Goal: Information Seeking & Learning: Stay updated

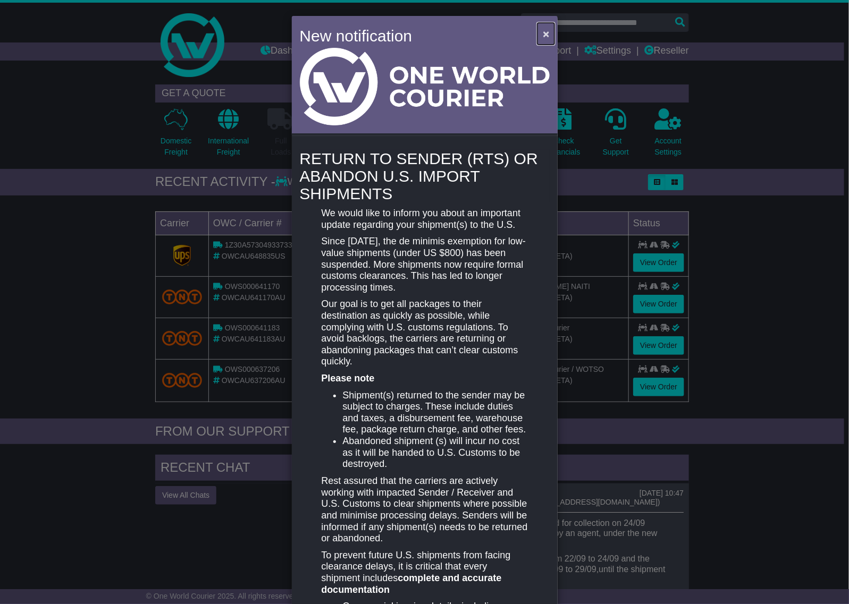
click at [543, 32] on span "×" at bounding box center [546, 34] width 6 height 12
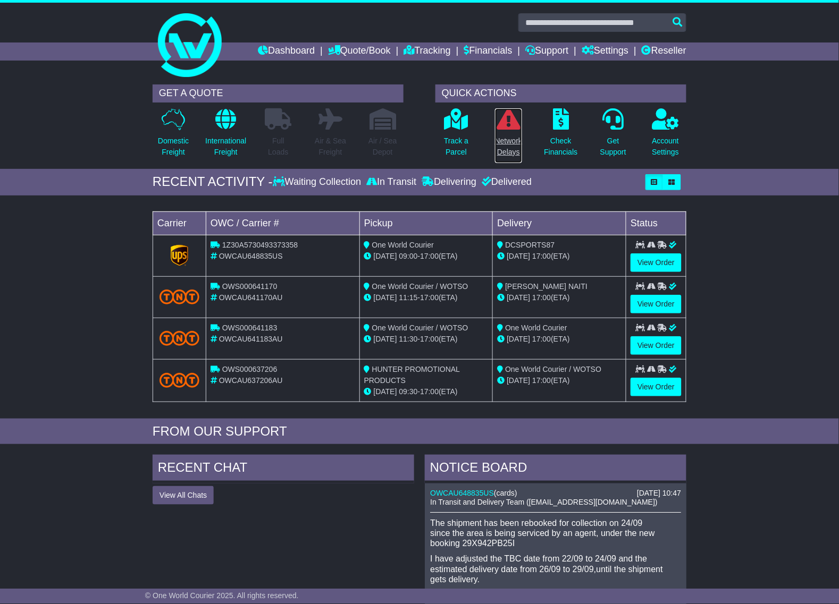
click at [514, 142] on p "Network Delays" at bounding box center [508, 147] width 27 height 22
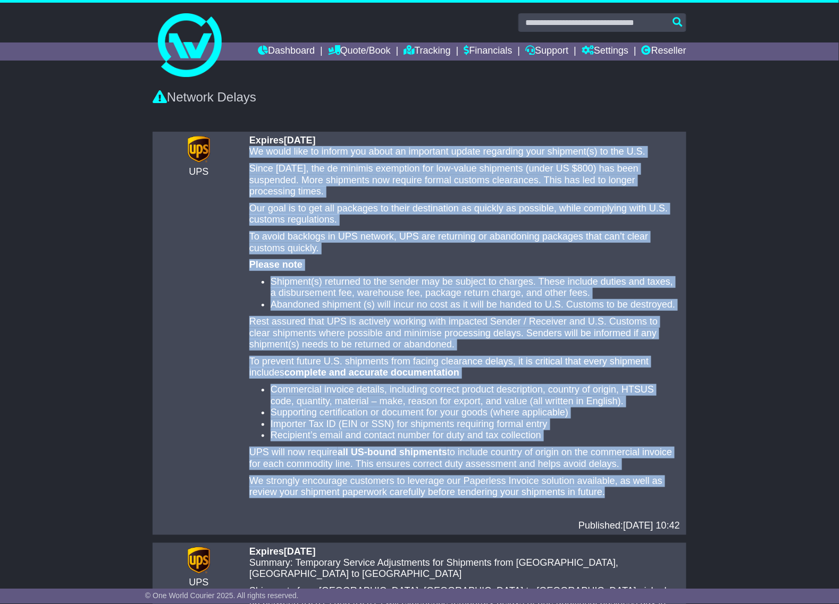
drag, startPoint x: 612, startPoint y: 490, endPoint x: 244, endPoint y: 153, distance: 499.4
click at [244, 153] on div "Expires [DATE] would like to inform you about an important update regarding you…" at bounding box center [464, 333] width 441 height 397
copy div "Lo ipsum dolo si ametco adi elits do eiusmodte incidi utlaboree dolo magnaali(e…"
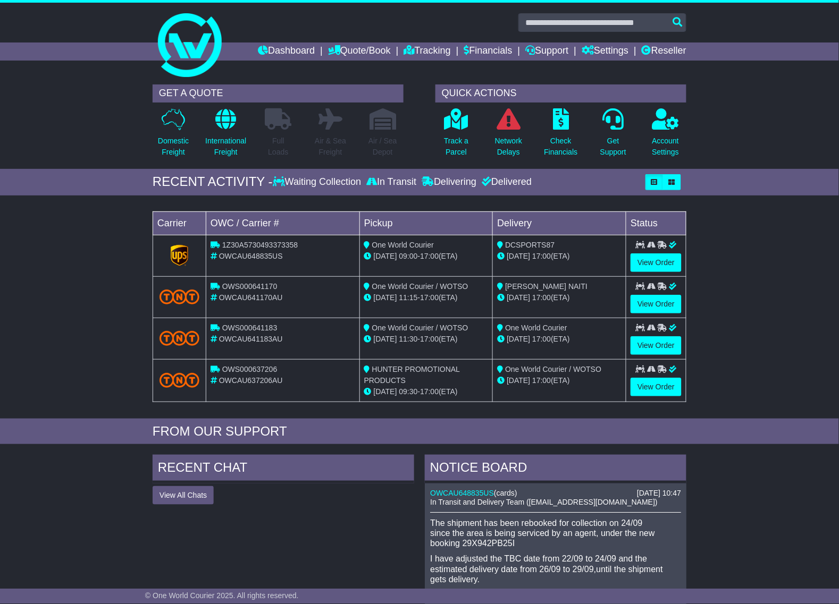
click at [52, 327] on div "Loading... No bookings found Carrier OWC / Carrier # Pickup Delivery Status 1Z3…" at bounding box center [419, 310] width 839 height 218
